Goal: Task Accomplishment & Management: Manage account settings

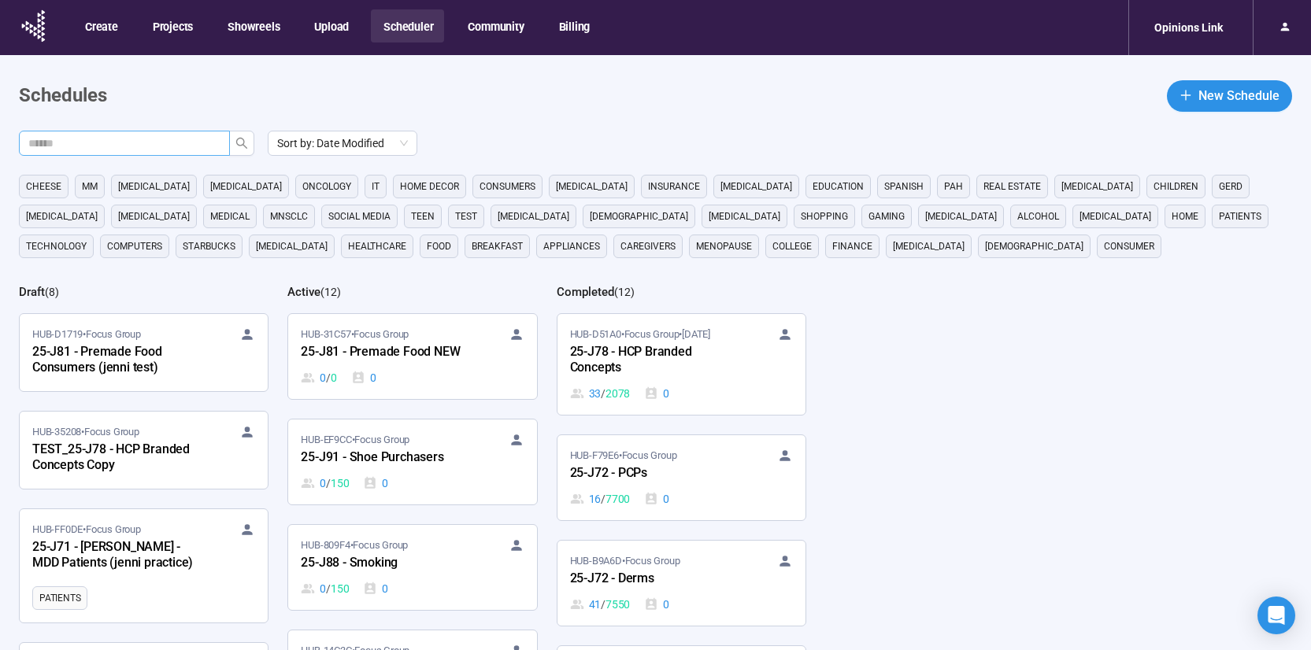
click at [154, 141] on input "text" at bounding box center [118, 143] width 180 height 17
type input "***"
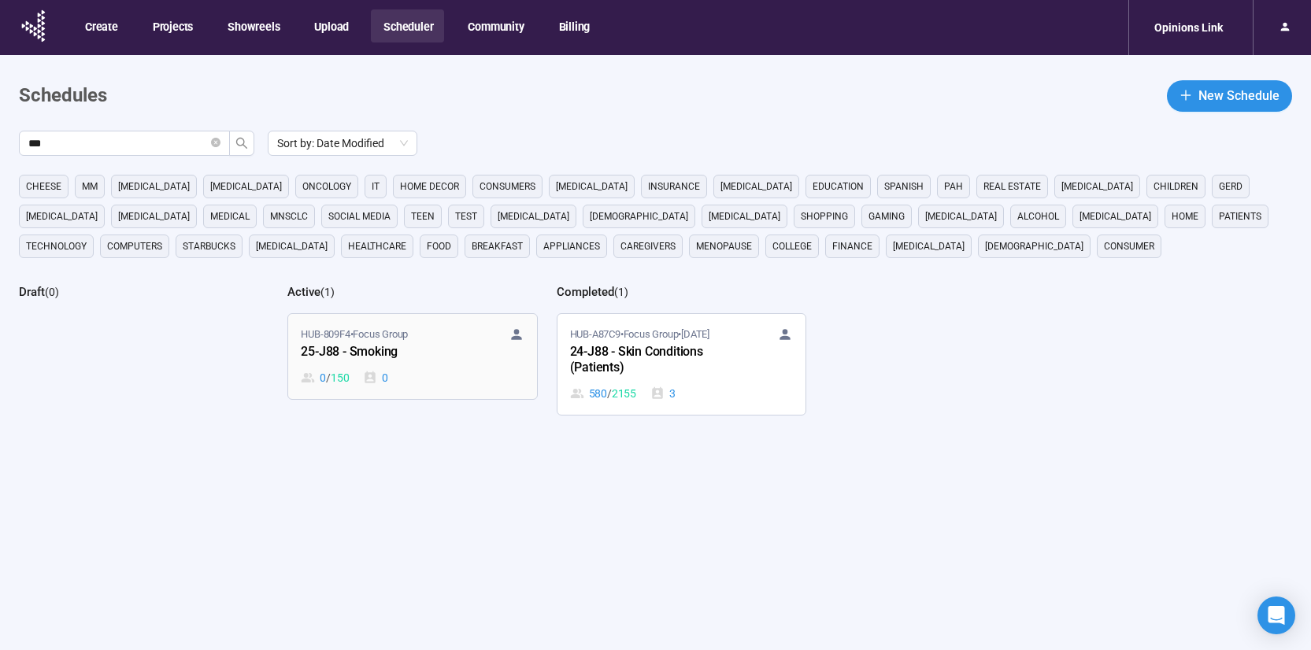
click at [435, 380] on div "0 / 150 0" at bounding box center [412, 377] width 223 height 17
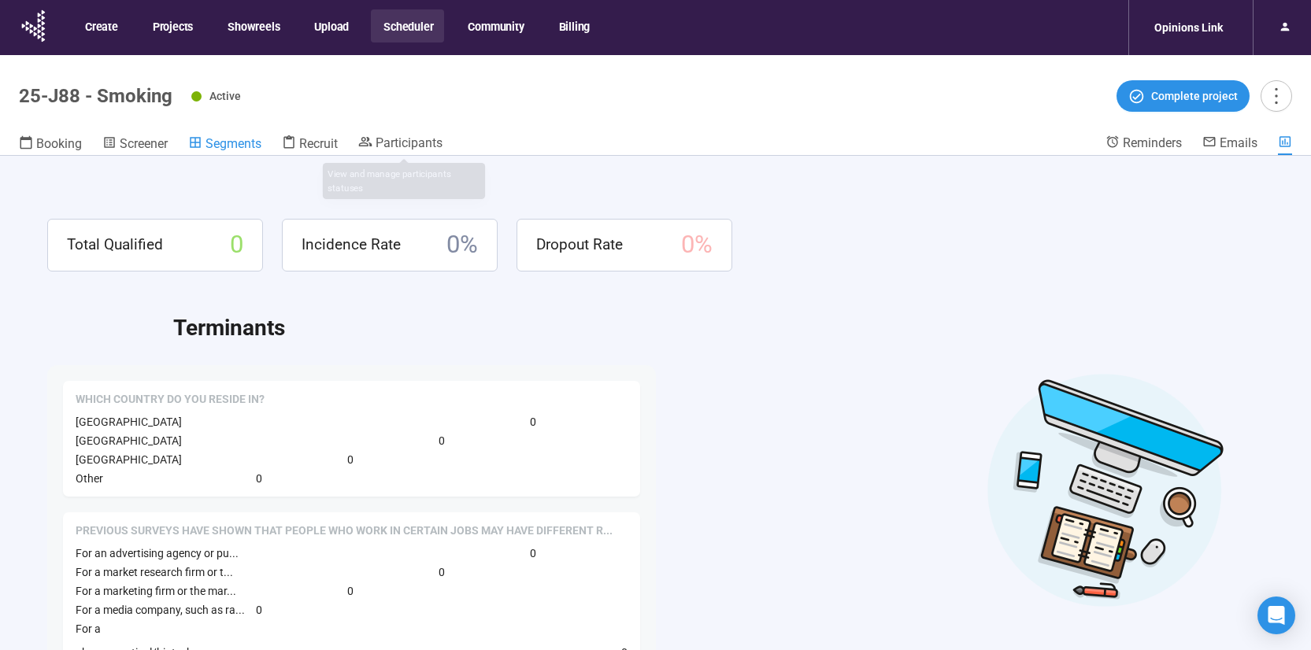
click at [260, 142] on span "Segments" at bounding box center [234, 143] width 56 height 15
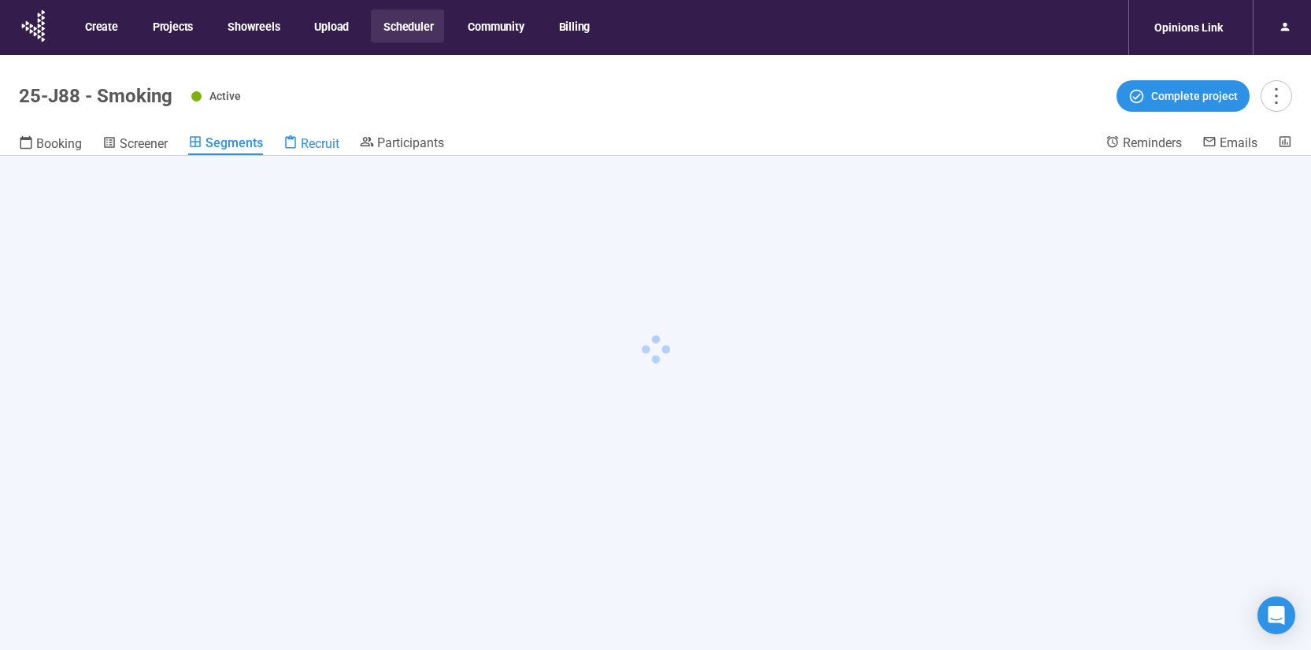
click at [301, 136] on span "Recruit" at bounding box center [320, 143] width 39 height 15
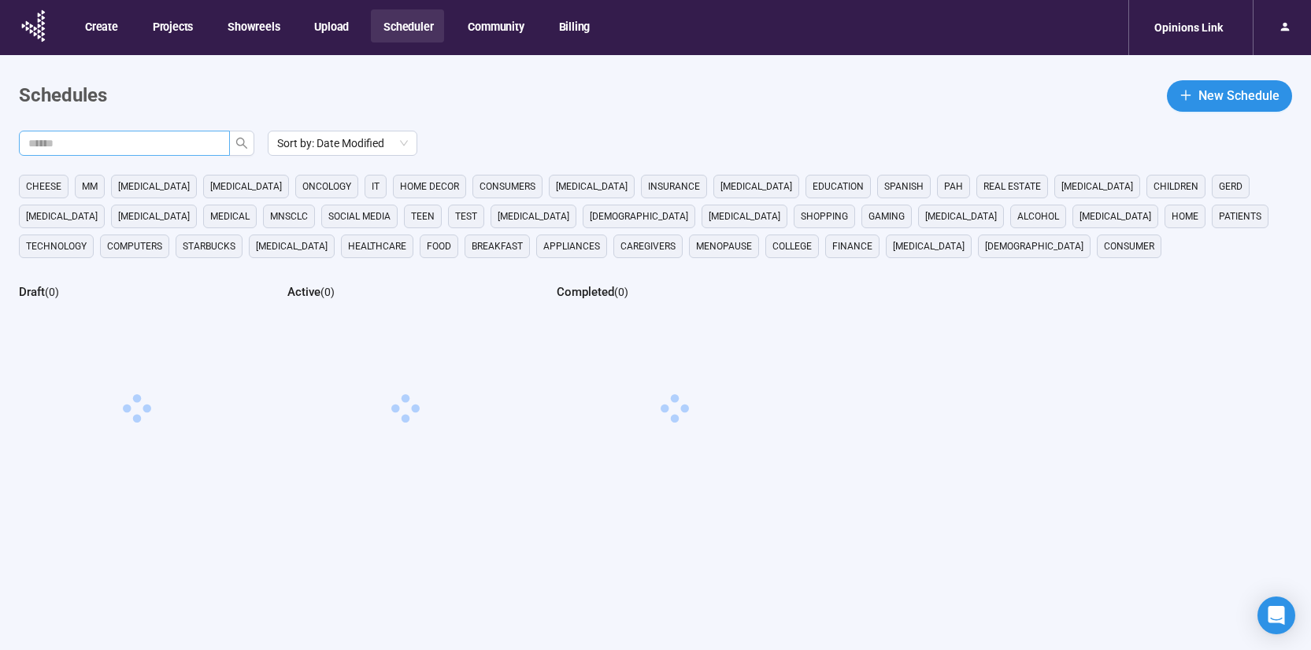
click at [113, 149] on input "text" at bounding box center [118, 143] width 180 height 17
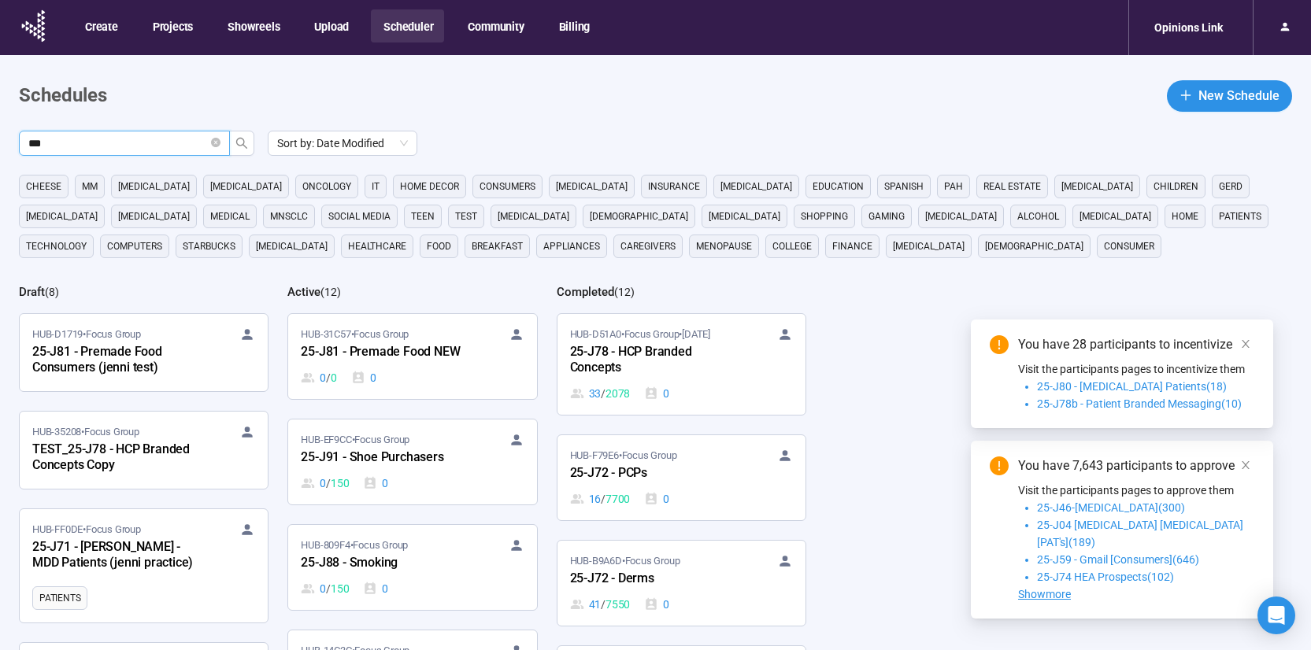
type input "***"
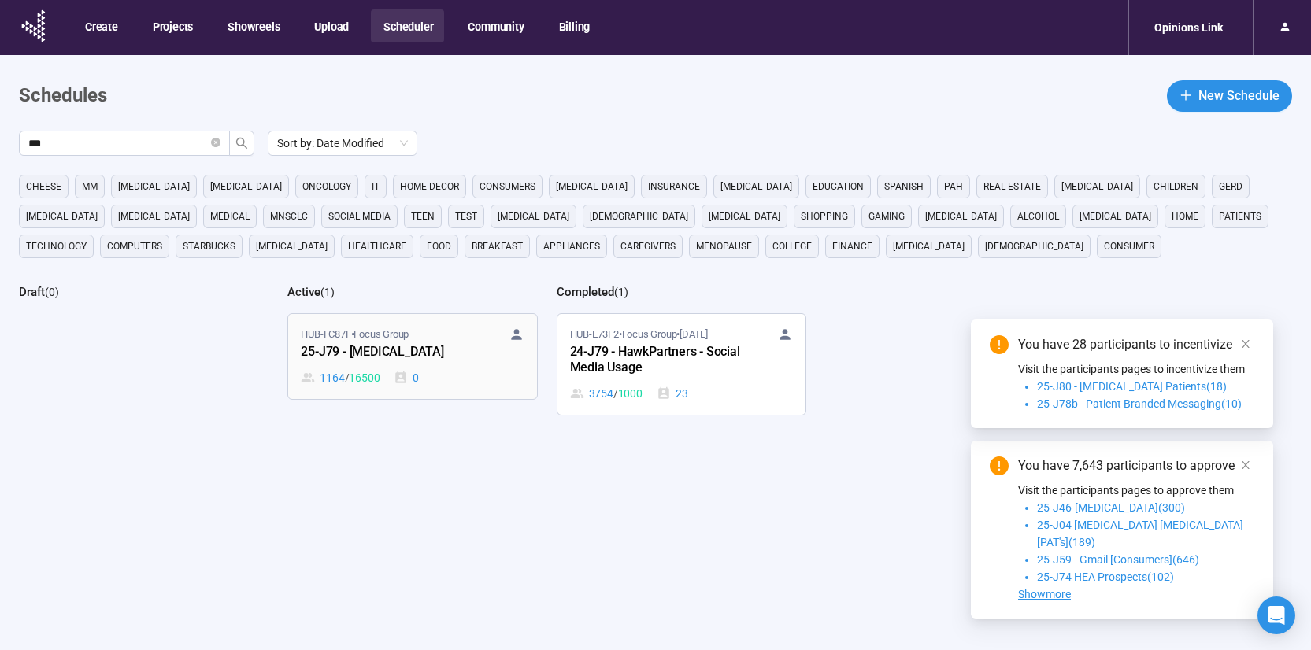
click at [472, 358] on div "25-J79 - [MEDICAL_DATA]" at bounding box center [387, 353] width 173 height 20
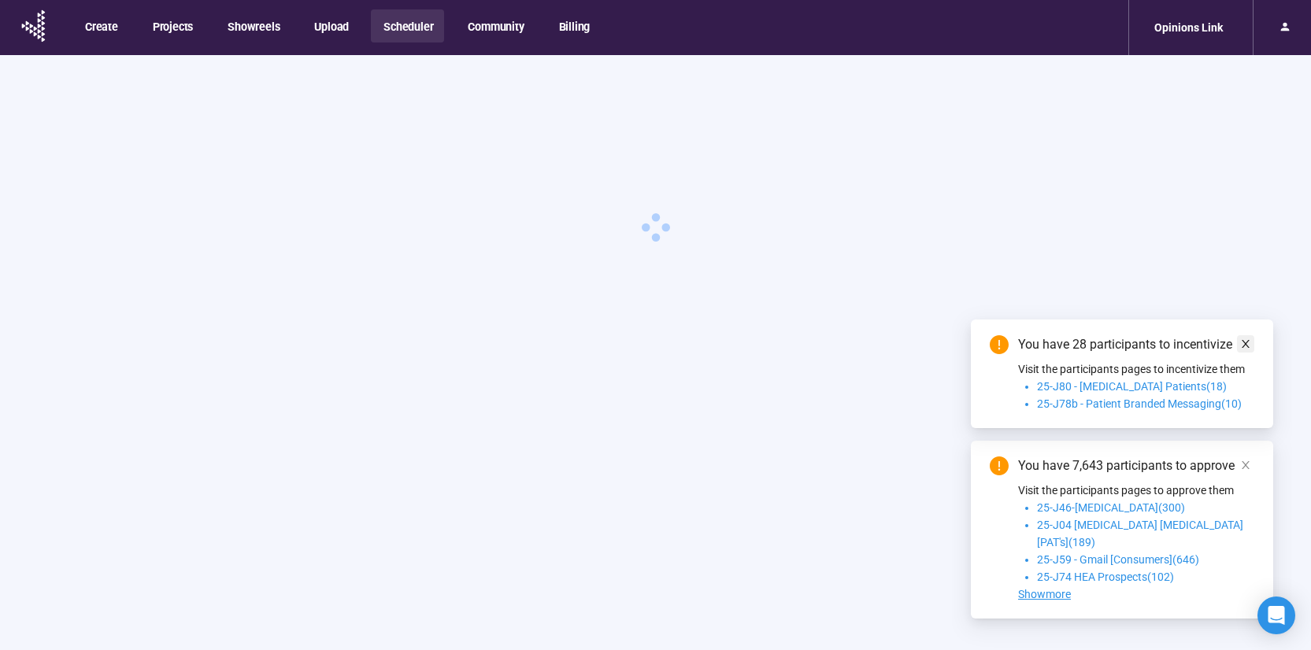
click at [1240, 350] on icon "close" at bounding box center [1245, 344] width 11 height 11
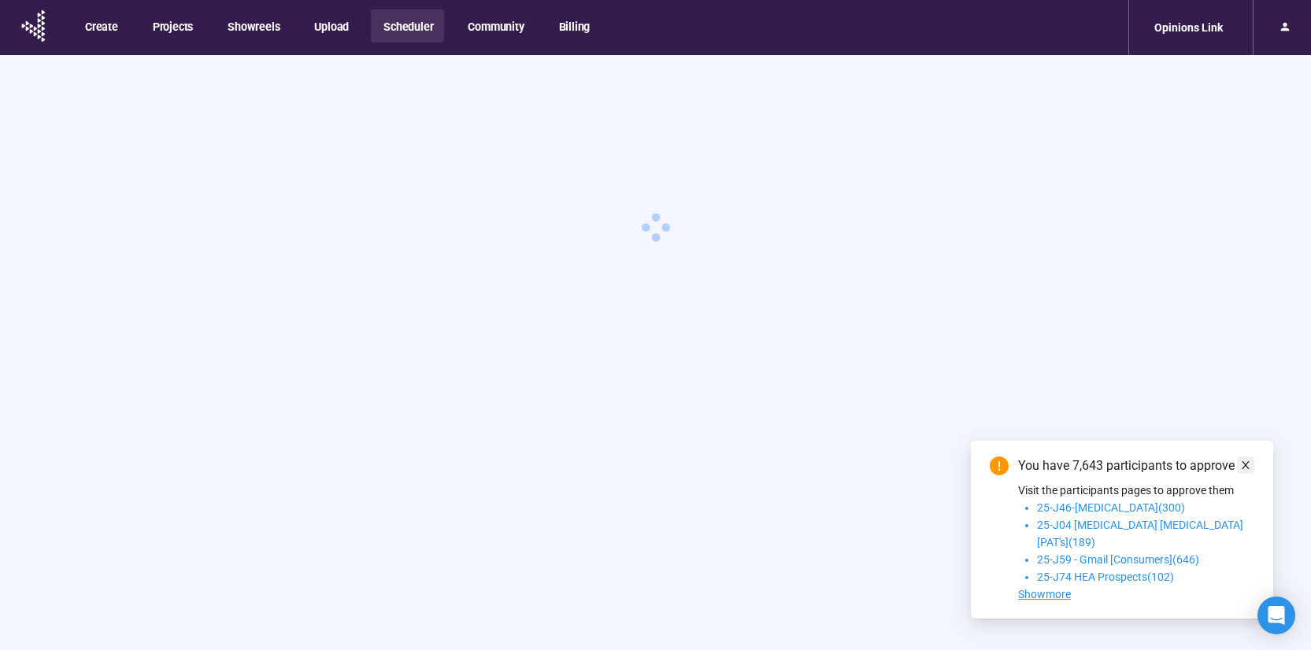
click at [1244, 471] on icon "close" at bounding box center [1245, 465] width 11 height 11
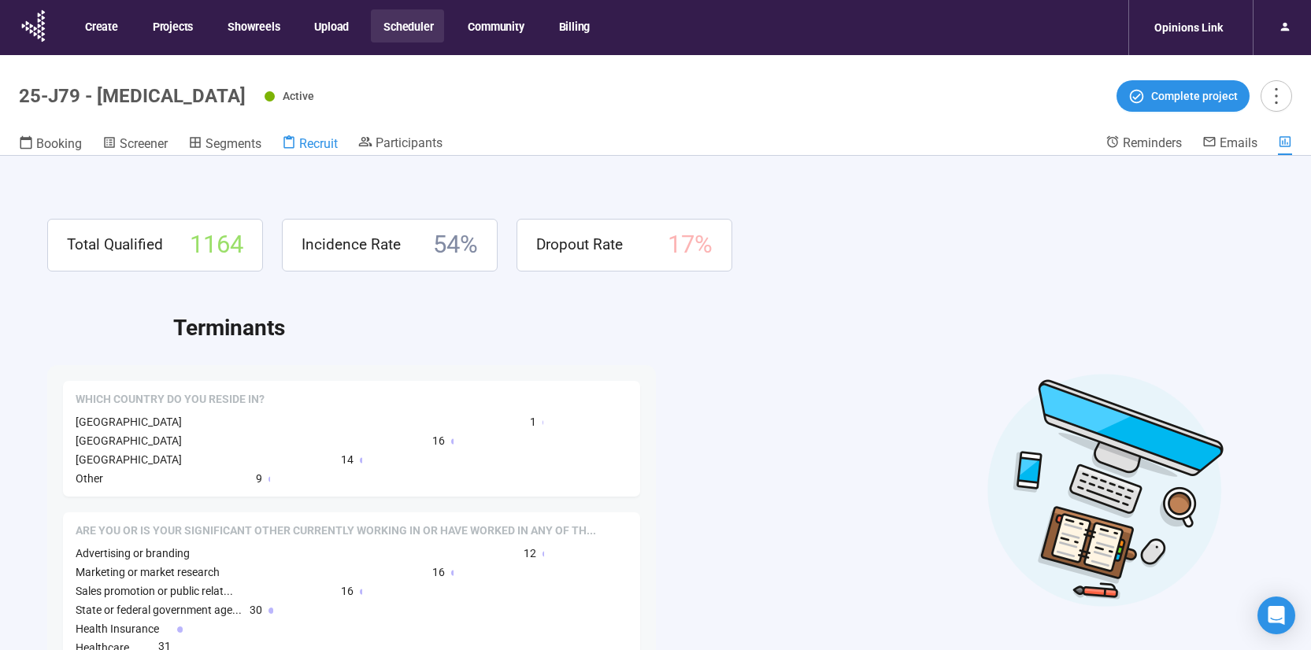
click at [308, 143] on span "Recruit" at bounding box center [318, 143] width 39 height 15
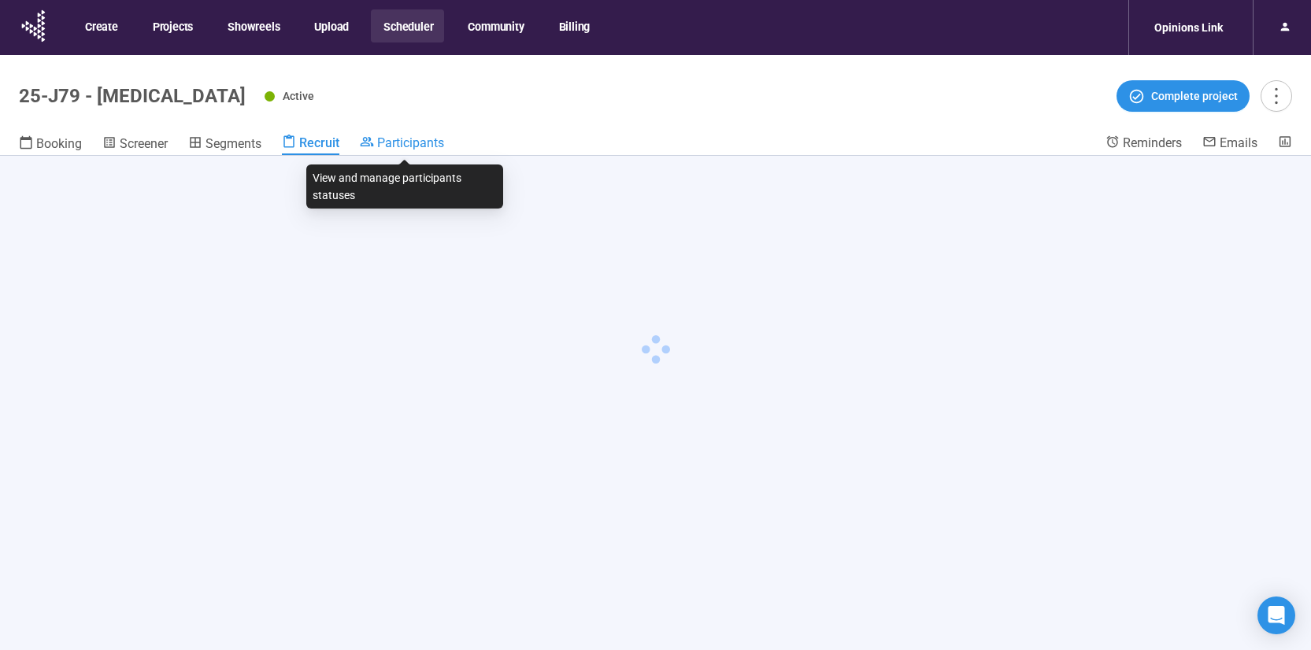
click at [417, 146] on span "Participants" at bounding box center [410, 142] width 67 height 15
